Goal: Task Accomplishment & Management: Manage account settings

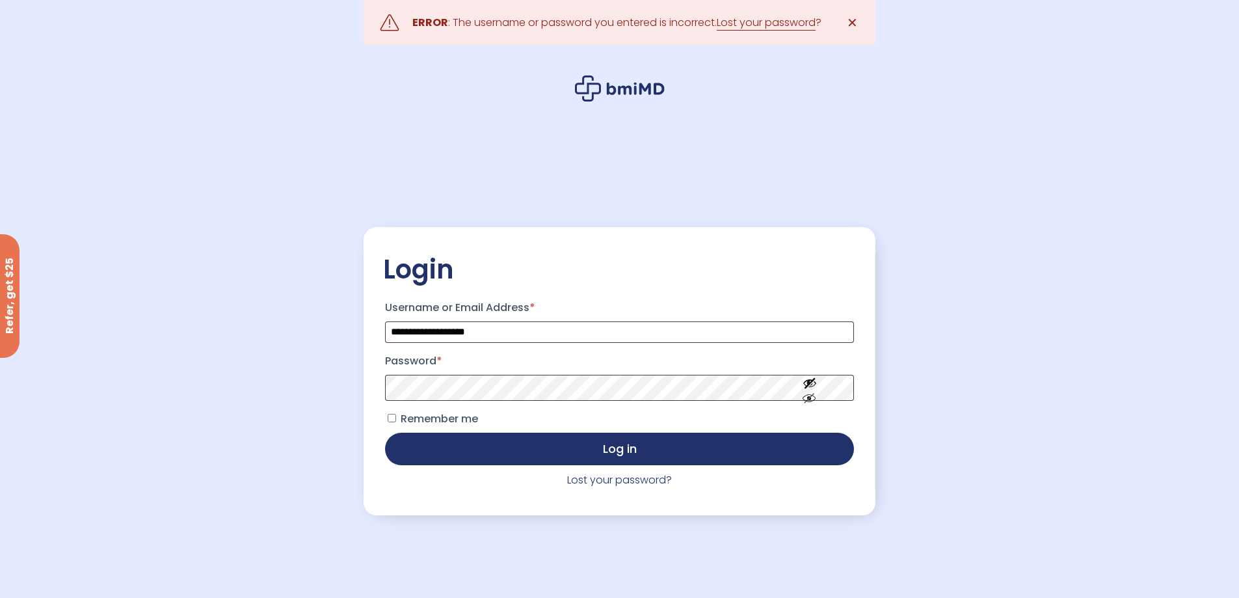
click at [419, 422] on span "Remember me" at bounding box center [439, 418] width 77 height 15
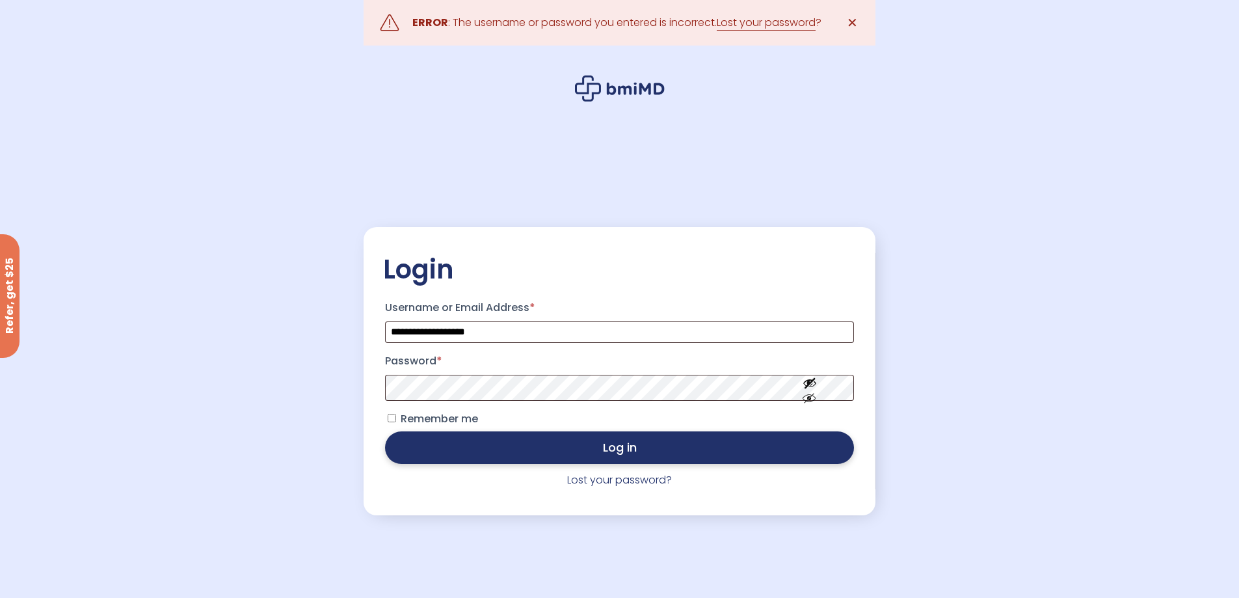
click at [433, 446] on button "Log in" at bounding box center [619, 447] width 468 height 33
click at [518, 442] on button "Log in" at bounding box center [619, 447] width 468 height 33
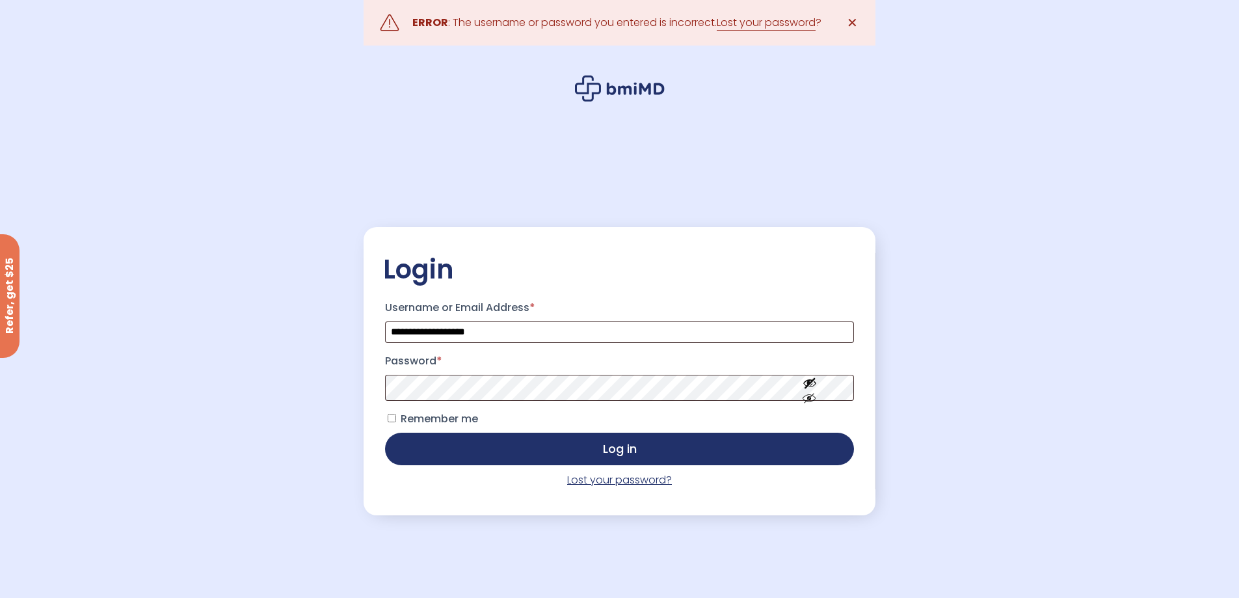
click at [602, 480] on link "Lost your password?" at bounding box center [619, 479] width 105 height 15
